Goal: Information Seeking & Learning: Learn about a topic

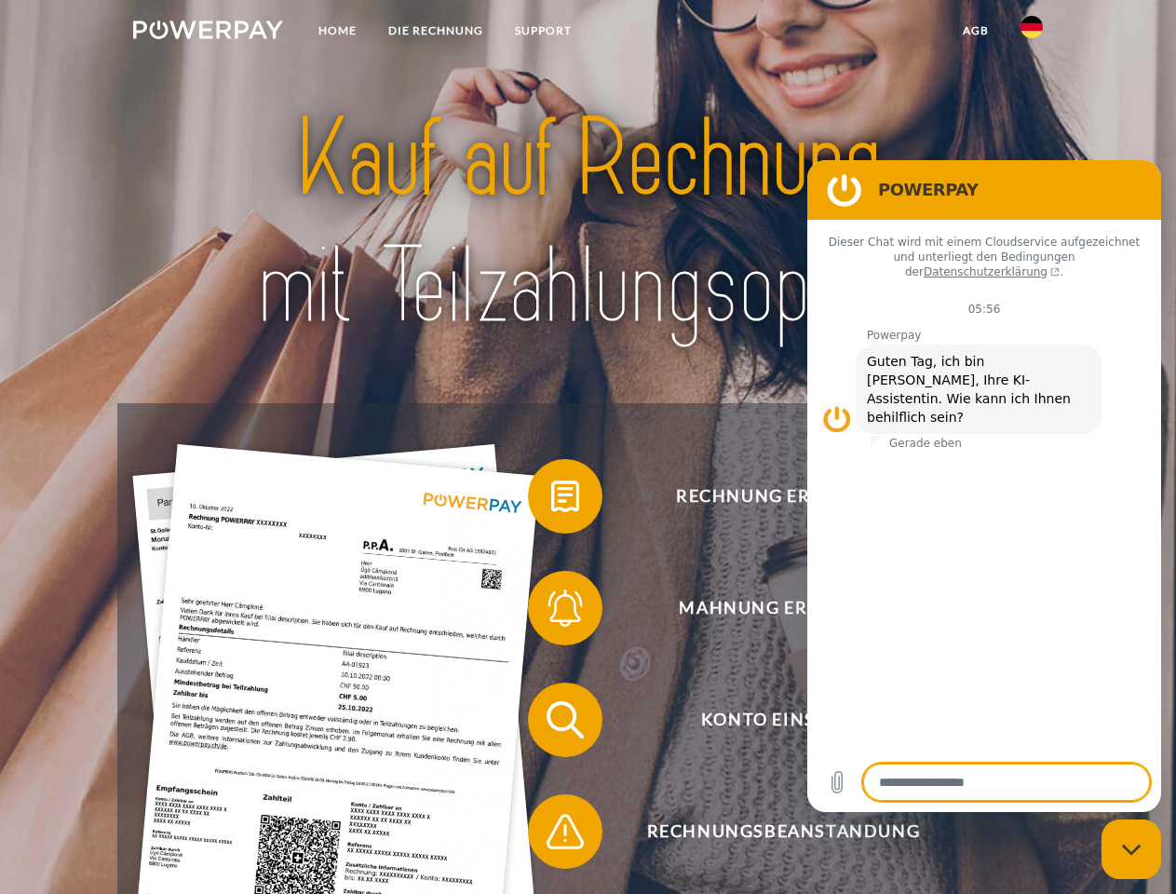
click at [208, 33] on img at bounding box center [208, 29] width 150 height 19
click at [1031, 33] on img at bounding box center [1031, 27] width 22 height 22
click at [975, 31] on link "agb" at bounding box center [976, 31] width 58 height 34
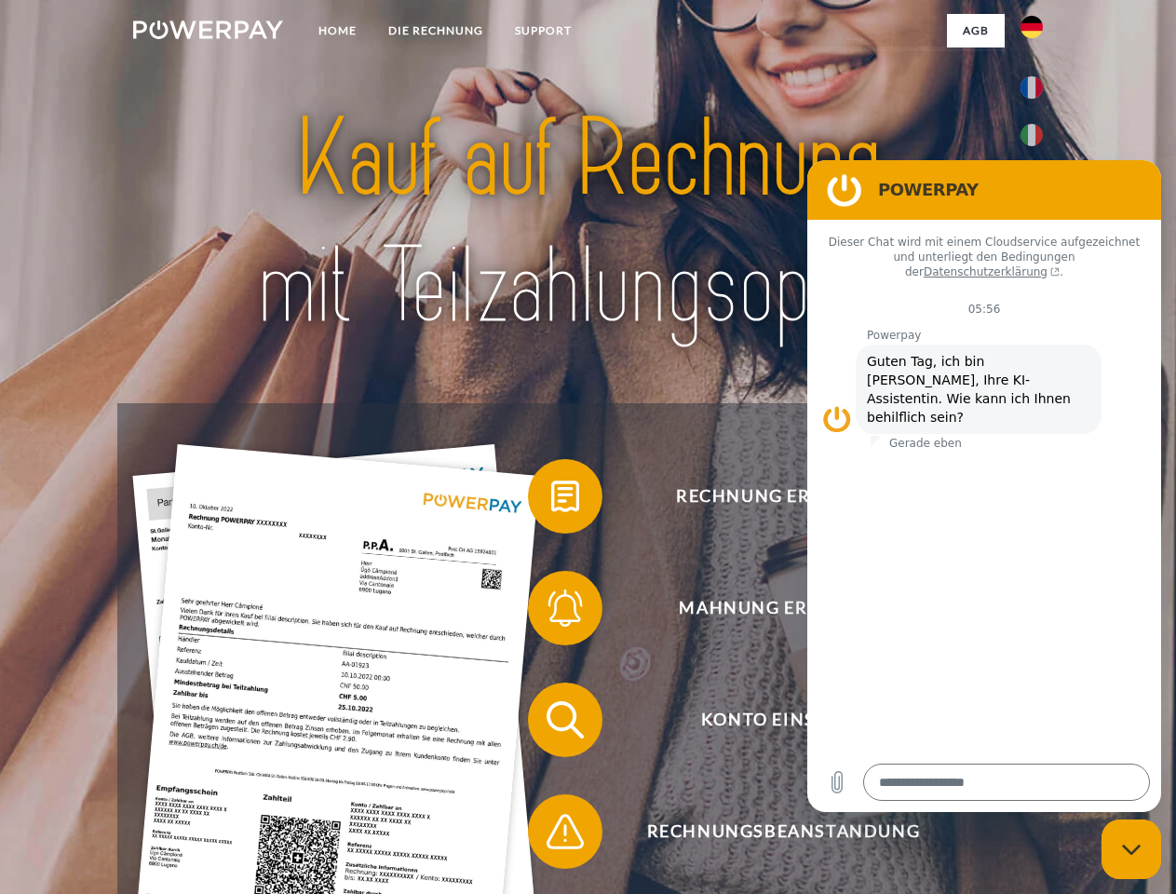
click at [551, 500] on span at bounding box center [537, 496] width 93 height 93
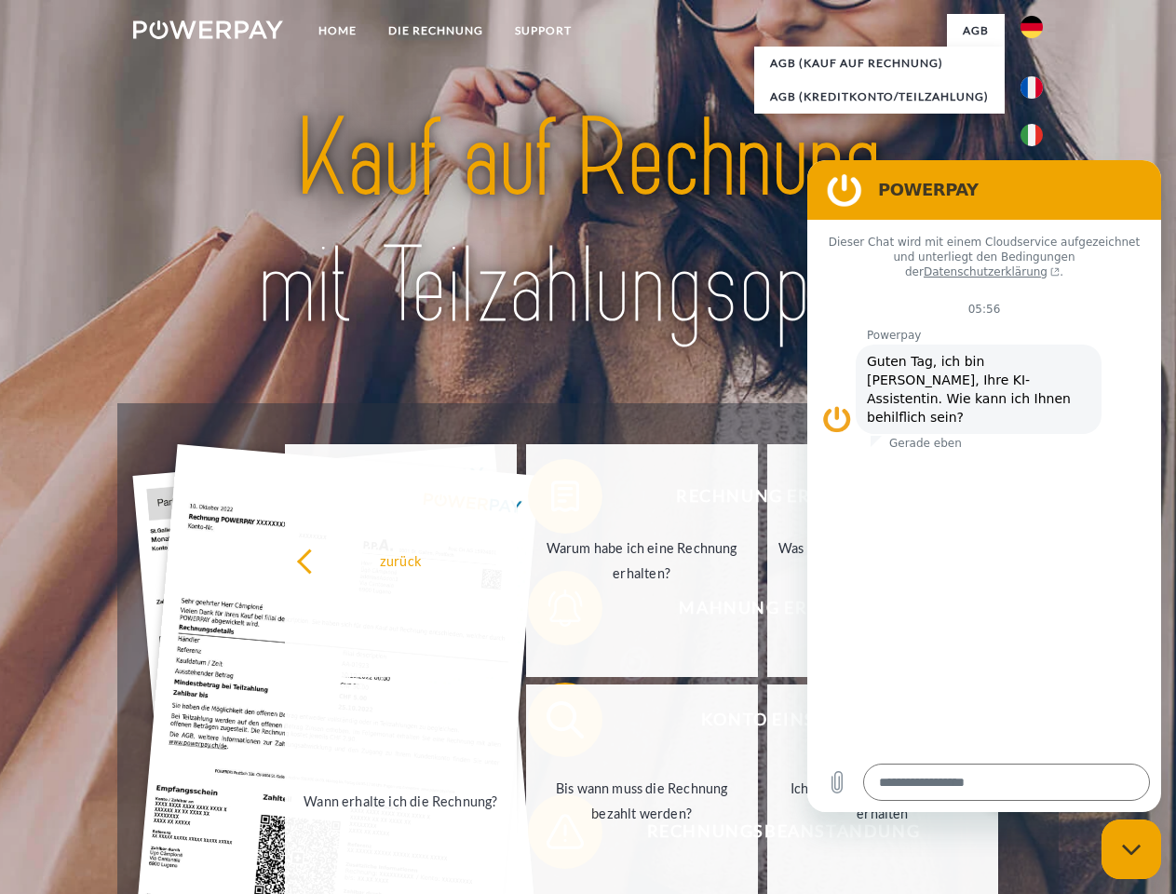
click at [551, 612] on div "zurück Warum habe ich eine Rechnung erhalten? Was habe ich noch offen, ist mein…" at bounding box center [642, 680] width 752 height 480
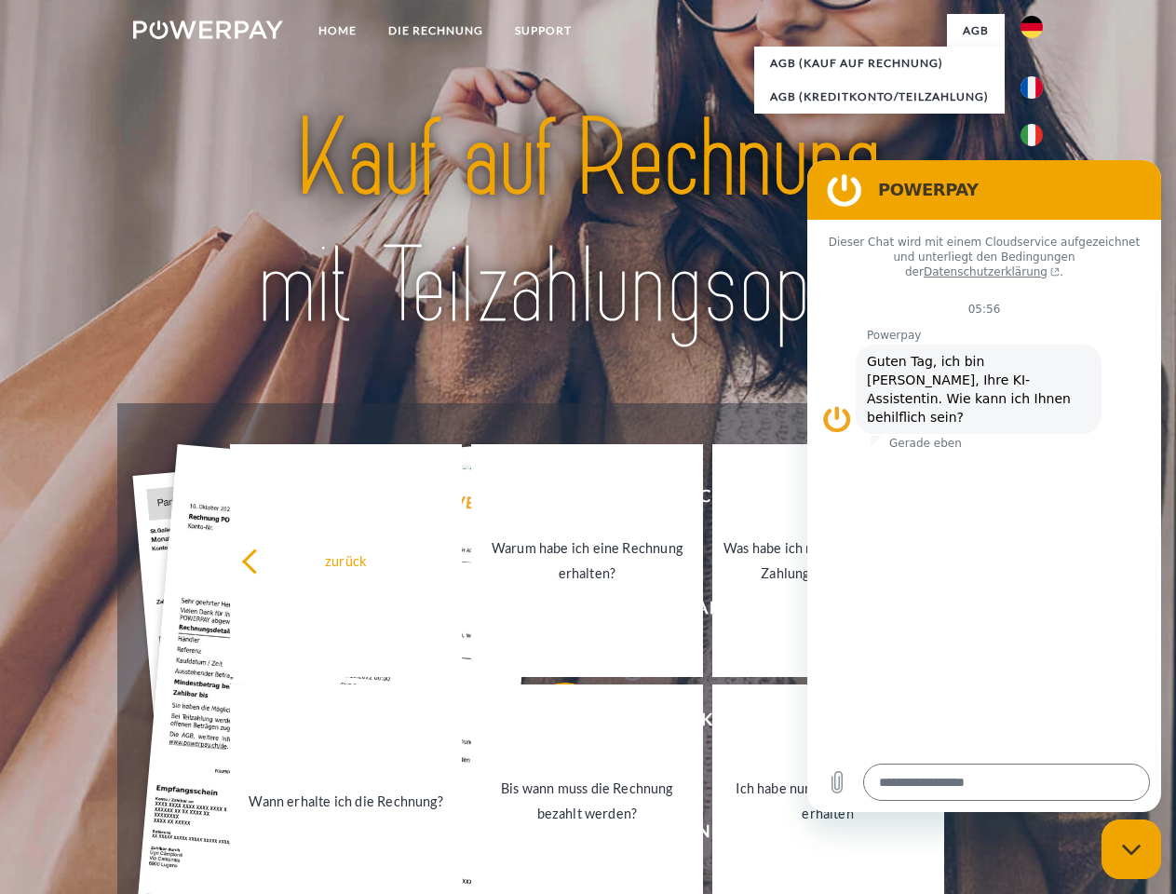
click at [551, 723] on link "Bis wann muss die Rechnung bezahlt werden?" at bounding box center [587, 800] width 232 height 233
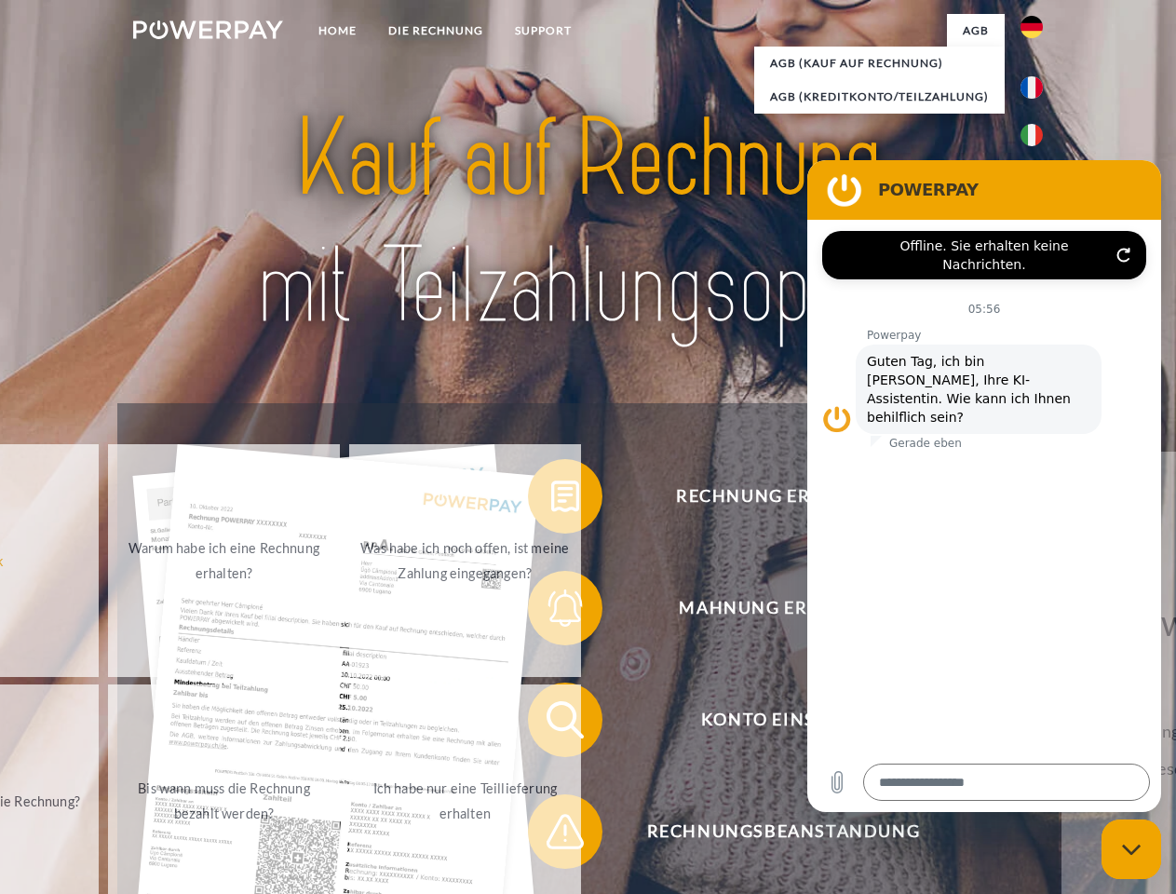
click at [551, 835] on span at bounding box center [537, 831] width 93 height 93
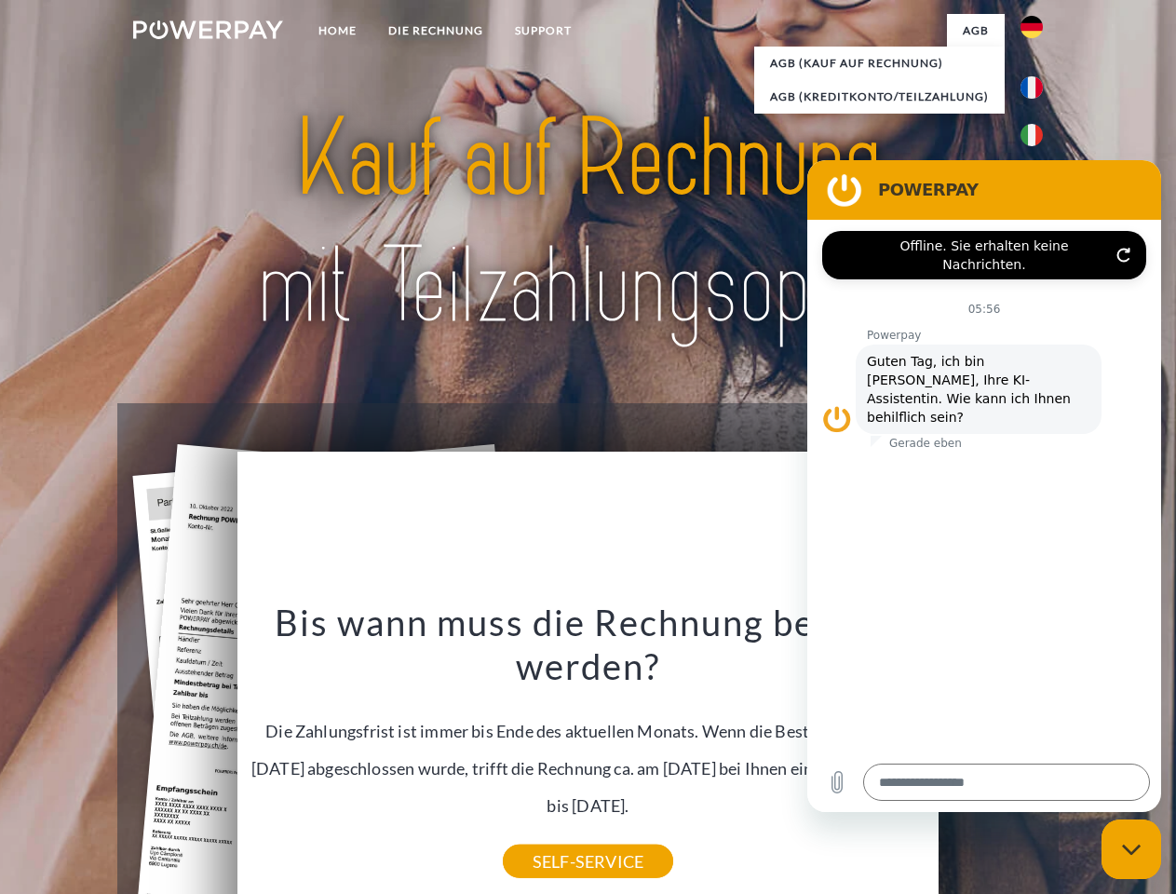
click at [1131, 849] on icon "Messaging-Fenster schließen" at bounding box center [1132, 849] width 20 height 12
type textarea "*"
